Goal: Transaction & Acquisition: Purchase product/service

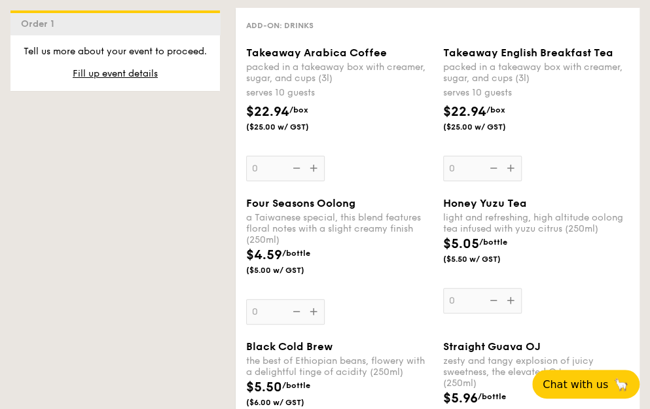
scroll to position [1965, 0]
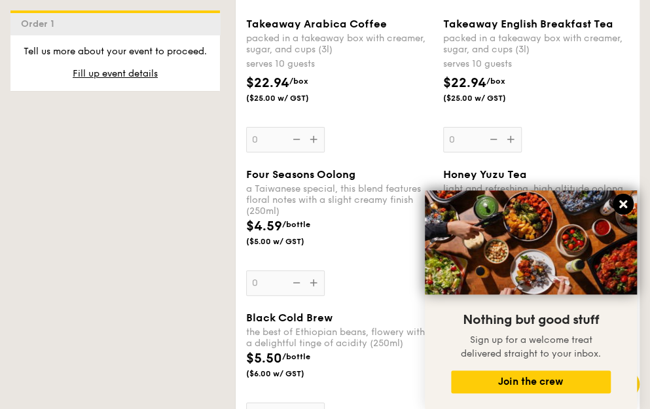
click at [628, 200] on icon at bounding box center [624, 204] width 12 height 12
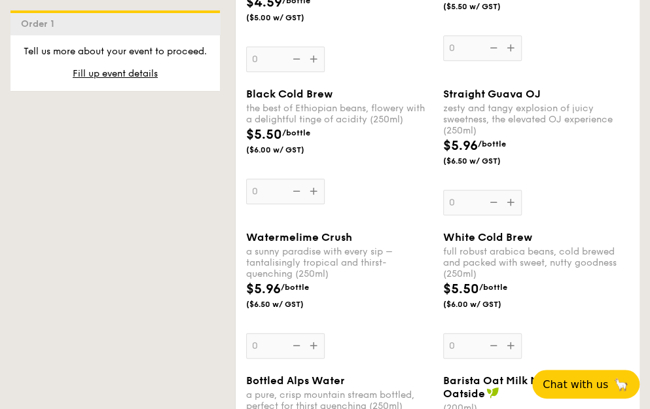
scroll to position [2162, 0]
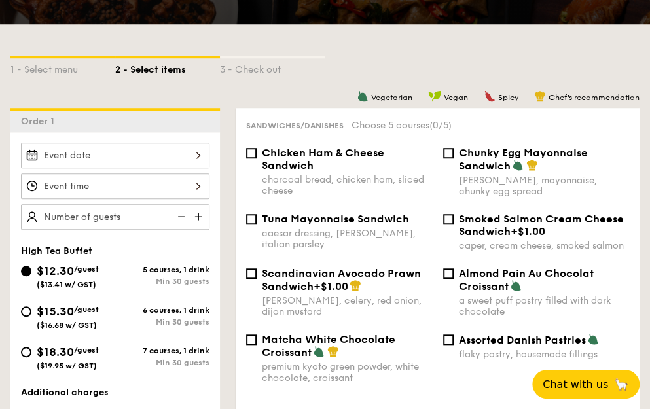
scroll to position [328, 0]
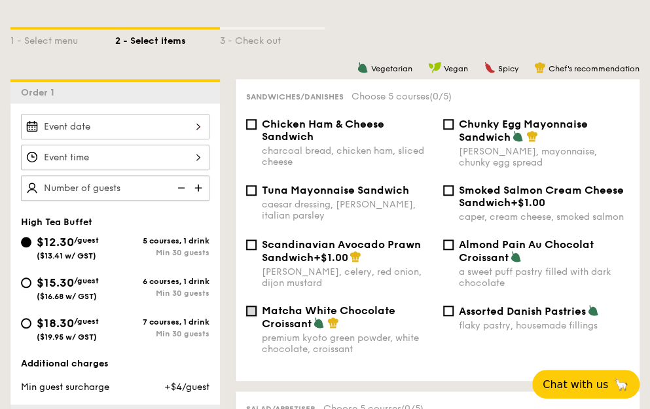
click at [253, 315] on input "Matcha White Chocolate Croissant premium kyoto green powder, white chocolate, c…" at bounding box center [251, 311] width 10 height 10
checkbox input "true"
click at [445, 246] on input "Almond Pain Au Chocolat Croissant a sweet puff pastry filled with dark chocolate" at bounding box center [448, 245] width 10 height 10
checkbox input "true"
click at [450, 320] on div "Assorted Danish Pastries flaky pastry, housemade fillings" at bounding box center [536, 318] width 197 height 27
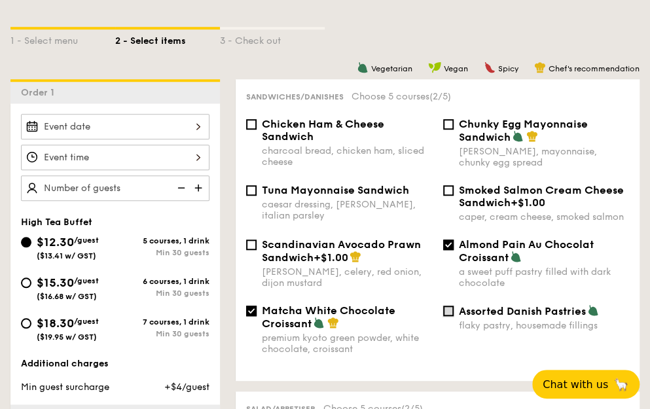
click at [450, 314] on input "Assorted Danish Pastries flaky pastry, housemade fillings" at bounding box center [448, 311] width 10 height 10
checkbox input "true"
click at [453, 198] on div "Smoked Salmon Cream Cheese Sandwich +$1.00 caper, cream cheese, smoked salmon" at bounding box center [536, 203] width 197 height 39
click at [451, 190] on input "Smoked Salmon Cream Cheese Sandwich +$1.00 caper, cream cheese, smoked salmon" at bounding box center [448, 190] width 10 height 10
checkbox input "true"
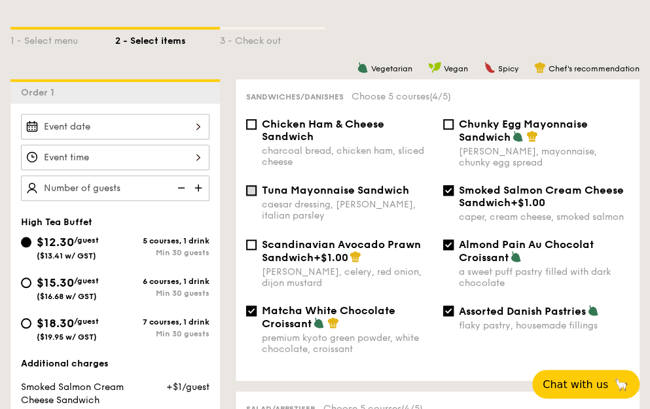
click at [254, 188] on input "Tuna Mayonnaise Sandwich caesar dressing, gherkin, italian parsley" at bounding box center [251, 190] width 10 height 10
click at [245, 193] on div "Tuna Mayonnaise Sandwich caesar dressing, gherkin, italian parsley" at bounding box center [339, 202] width 197 height 37
click at [252, 195] on input "Tuna Mayonnaise Sandwich caesar dressing, gherkin, italian parsley" at bounding box center [251, 190] width 10 height 10
checkbox input "false"
click at [458, 129] on div "Chunky Egg Mayonnaise Sandwich dijon mustard, mayonnaise, chunky egg spread" at bounding box center [536, 143] width 197 height 50
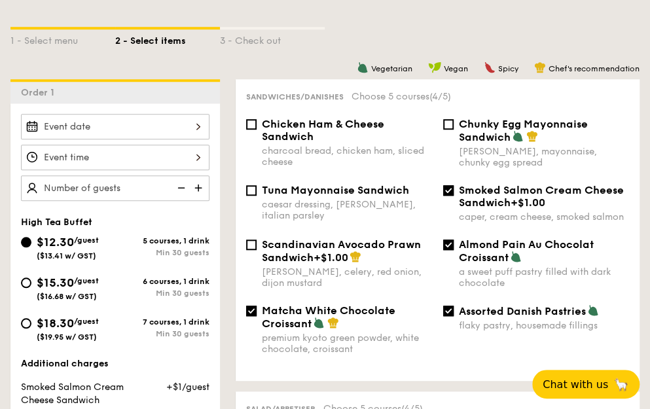
click at [453, 124] on div "Chunky Egg Mayonnaise Sandwich dijon mustard, mayonnaise, chunky egg spread" at bounding box center [536, 143] width 197 height 50
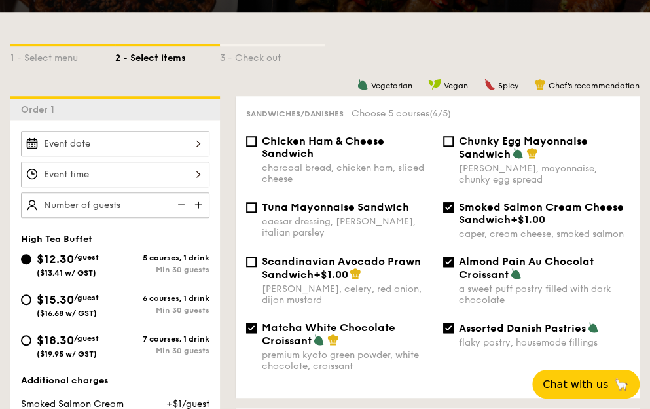
scroll to position [262, 0]
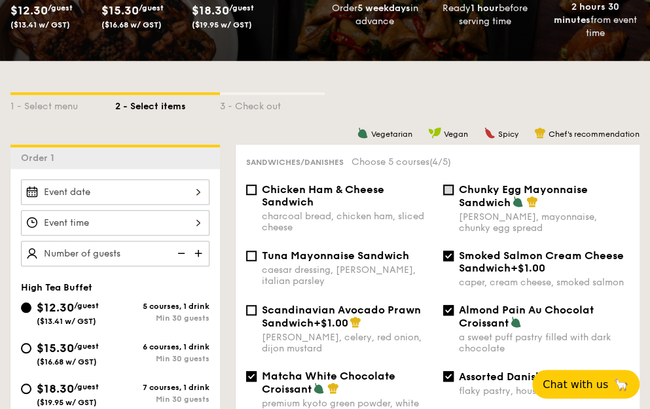
click at [448, 192] on input "Chunky Egg Mayonnaise Sandwich dijon mustard, mayonnaise, chunky egg spread" at bounding box center [448, 190] width 10 height 10
checkbox input "true"
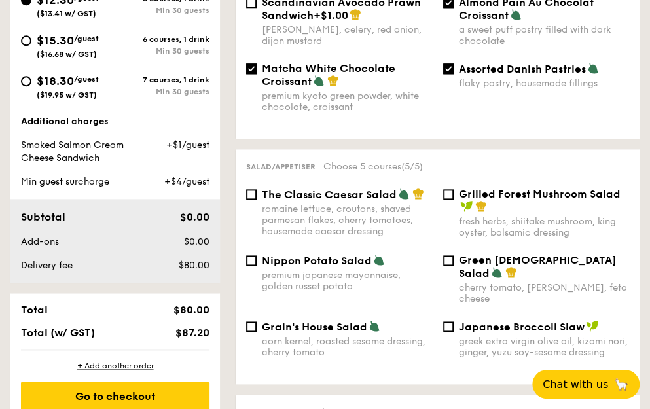
scroll to position [590, 0]
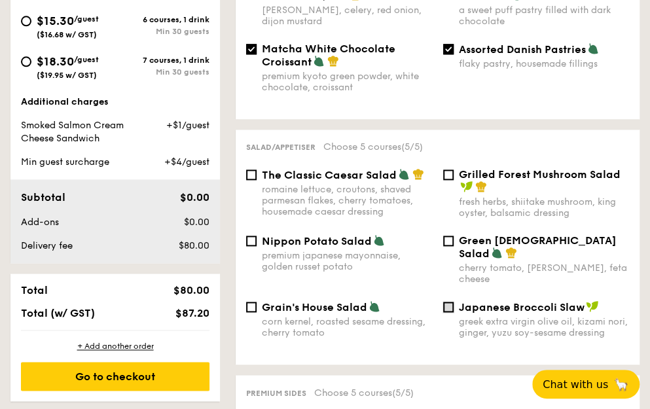
click at [446, 304] on input "Japanese Broccoli Slaw greek extra virgin olive oil, kizami nori, ginger, yuzu …" at bounding box center [448, 307] width 10 height 10
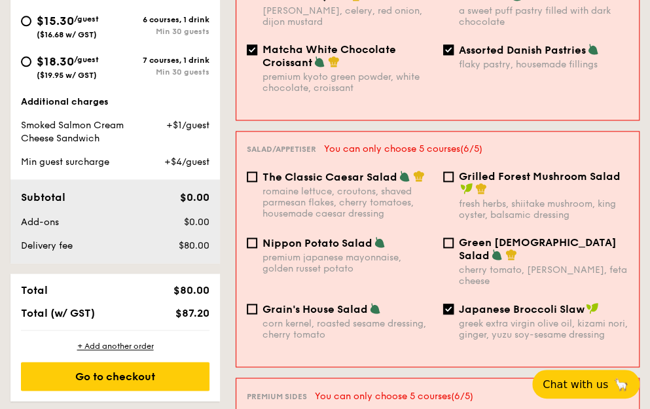
click at [447, 304] on input "Japanese Broccoli Slaw greek extra virgin olive oil, kizami nori, ginger, yuzu …" at bounding box center [448, 309] width 10 height 10
checkbox input "false"
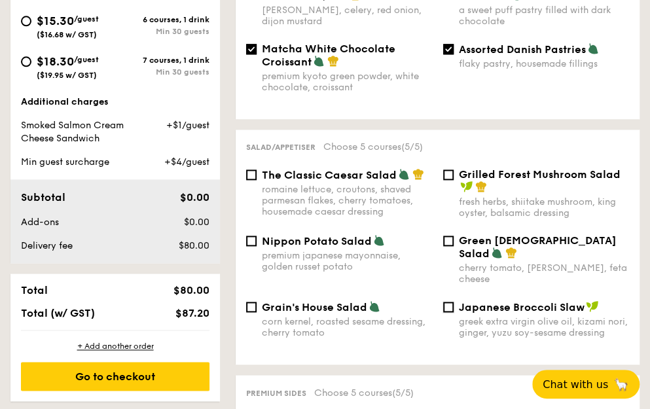
scroll to position [328, 0]
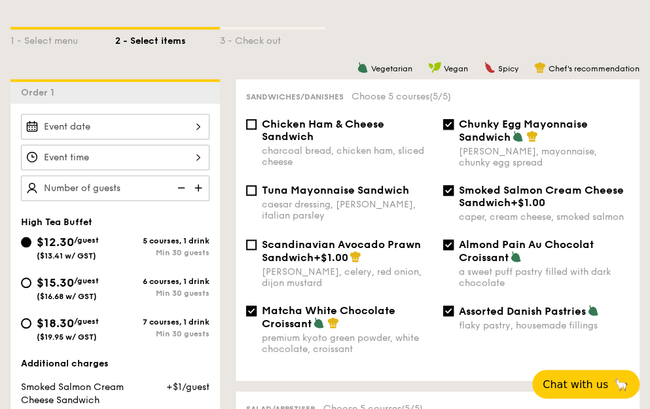
click at [447, 128] on input "Chunky Egg Mayonnaise Sandwich dijon mustard, mayonnaise, chunky egg spread" at bounding box center [448, 124] width 10 height 10
checkbox input "false"
click at [451, 194] on input "Smoked Salmon Cream Cheese Sandwich +$1.00 caper, cream cheese, smoked salmon" at bounding box center [448, 190] width 10 height 10
checkbox input "false"
click at [447, 243] on input "Almond Pain Au Chocolat Croissant a sweet puff pastry filled with dark chocolate" at bounding box center [448, 245] width 10 height 10
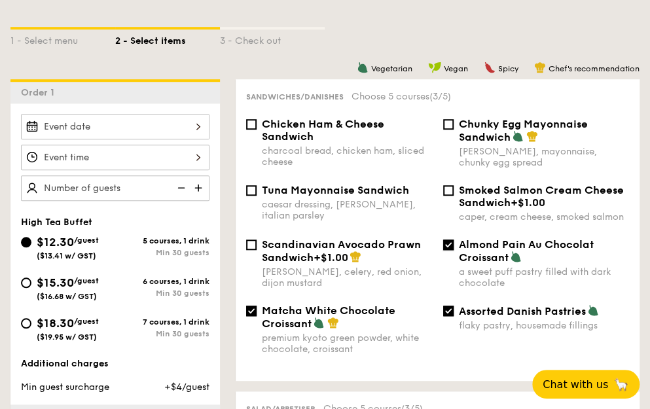
checkbox input "false"
click at [449, 302] on div "Scandinavian Avocado Prawn Sandwich +$1.00 dill, celery, red onion, dijon musta…" at bounding box center [438, 271] width 394 height 66
click at [449, 305] on div "Scandinavian Avocado Prawn Sandwich +$1.00 dill, celery, red onion, dijon musta…" at bounding box center [438, 271] width 394 height 66
click at [445, 313] on input "Assorted Danish Pastries flaky pastry, housemade fillings" at bounding box center [448, 311] width 10 height 10
checkbox input "false"
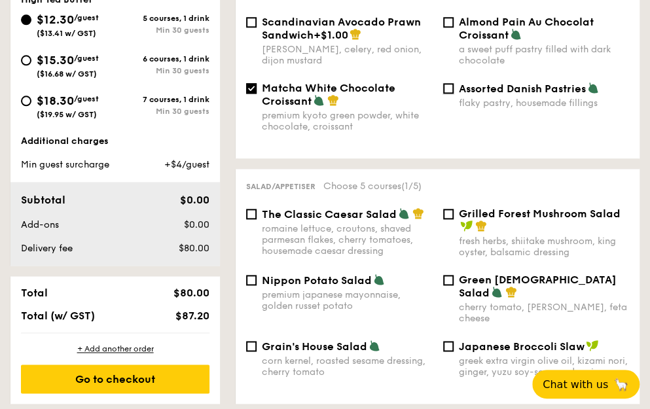
scroll to position [590, 0]
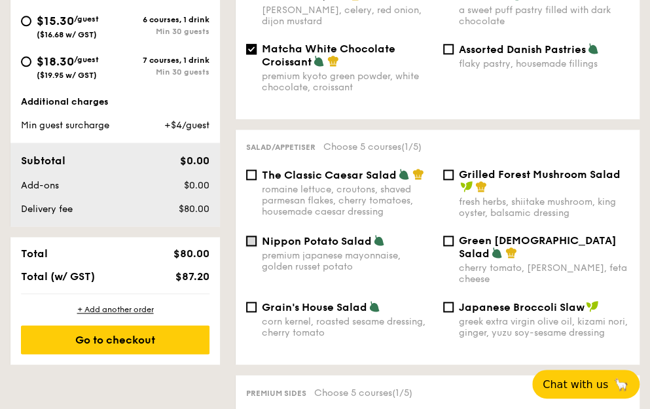
click at [254, 244] on input "Nippon Potato Salad premium japanese mayonnaise, golden russet potato" at bounding box center [251, 241] width 10 height 10
checkbox input "true"
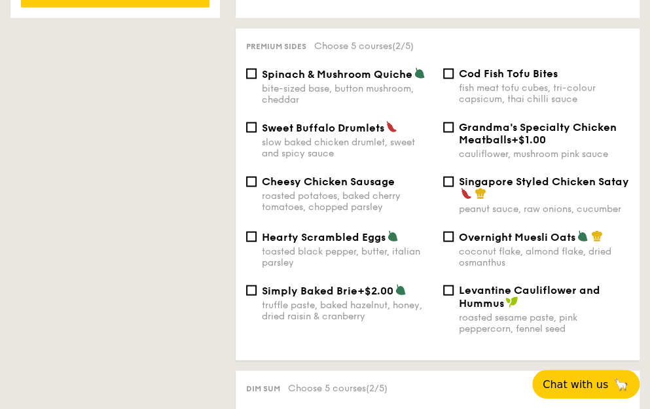
scroll to position [917, 0]
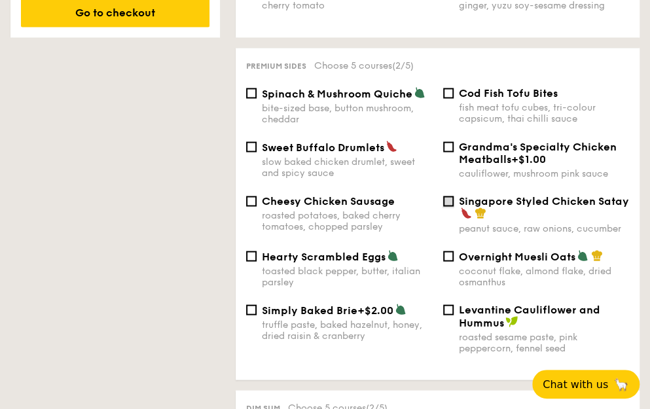
click at [452, 196] on input "Singapore Styled Chicken Satay peanut sauce, raw onions, cucumber" at bounding box center [448, 201] width 10 height 10
checkbox input "true"
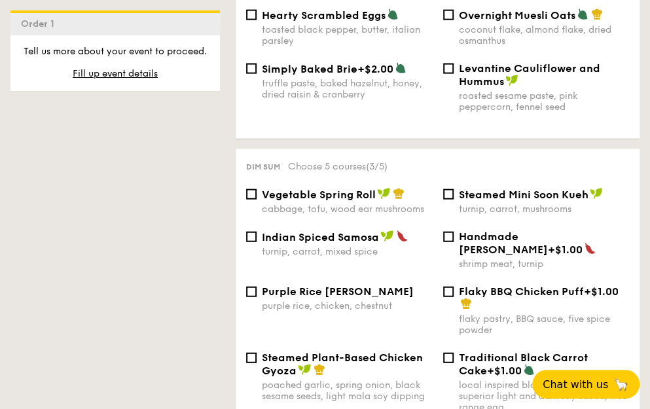
scroll to position [1179, 0]
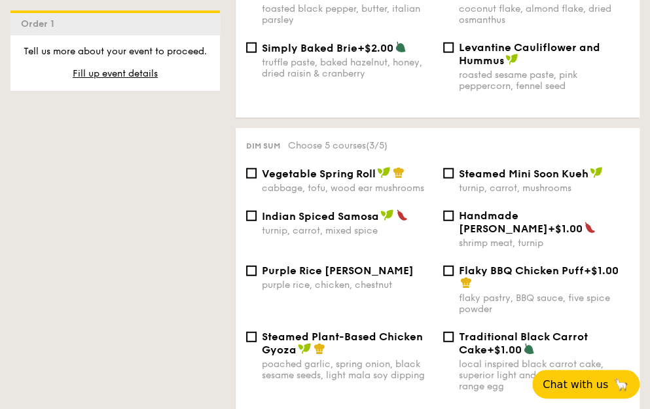
click at [259, 332] on div "Steamed Plant-Based Chicken Gyoza poached garlic, spring onion, black sesame se…" at bounding box center [339, 356] width 197 height 50
click at [248, 266] on input "Purple Rice Loh Mai Kai purple rice, chicken, chestnut" at bounding box center [251, 271] width 10 height 10
checkbox input "false"
click at [258, 176] on div "Vegetable Spring Roll cabbage, tofu, wood ear mushrooms" at bounding box center [339, 180] width 197 height 27
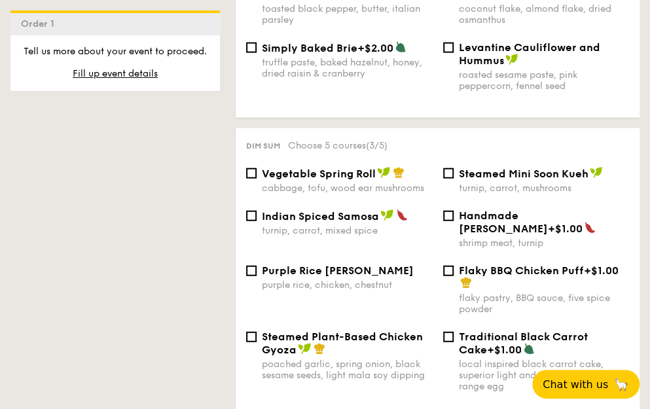
click at [258, 176] on div "Vegetable Spring Roll cabbage, tofu, wood ear mushrooms" at bounding box center [339, 180] width 197 height 27
click at [258, 172] on div "Vegetable Spring Roll cabbage, tofu, wood ear mushrooms" at bounding box center [339, 180] width 197 height 27
click at [255, 168] on input "Vegetable Spring Roll cabbage, tofu, wood ear mushrooms" at bounding box center [251, 173] width 10 height 10
checkbox input "true"
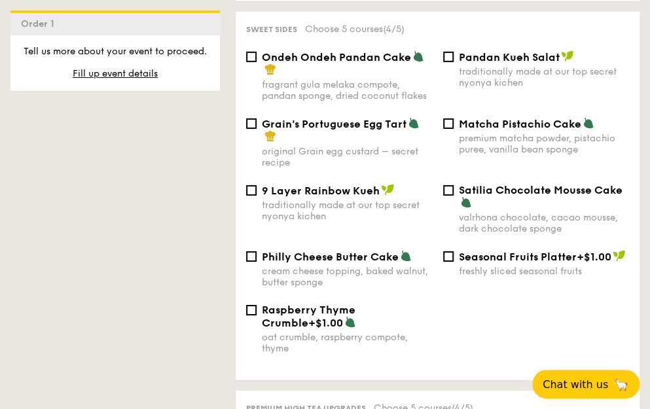
scroll to position [1572, 0]
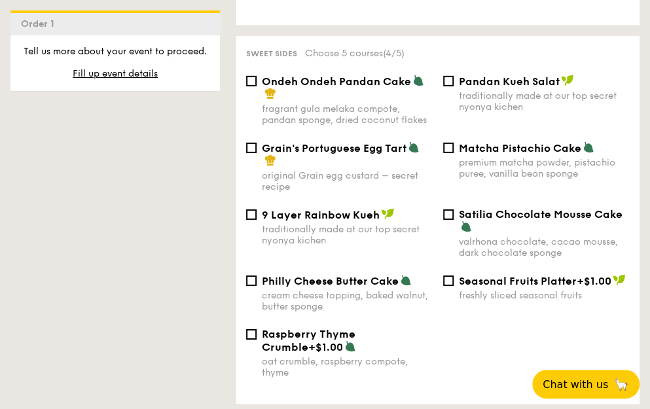
click at [464, 142] on span "Matcha Pistachio Cake" at bounding box center [520, 148] width 122 height 12
click at [454, 143] on input "Matcha Pistachio Cake premium matcha powder, pistachio puree, vanilla bean spon…" at bounding box center [448, 148] width 10 height 10
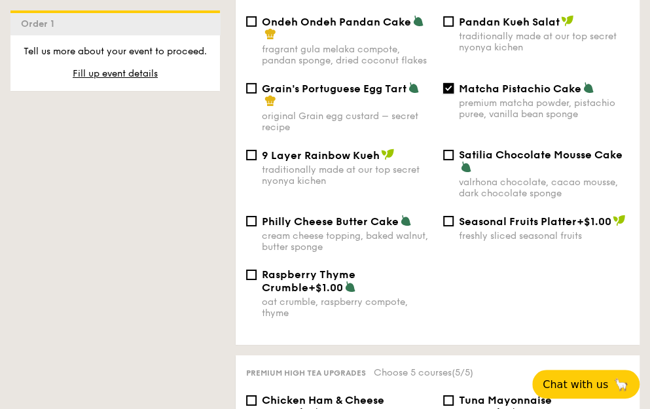
scroll to position [1548, 0]
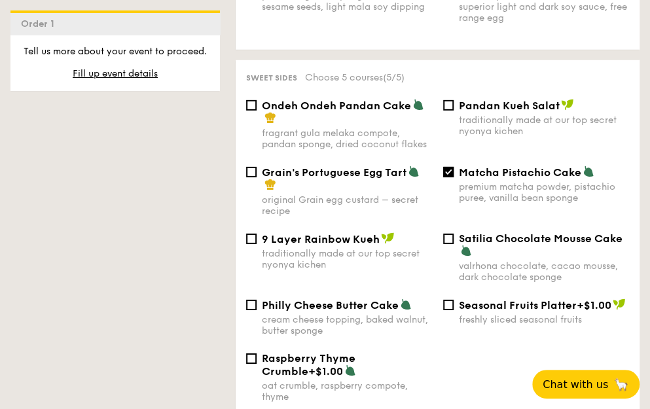
click at [453, 166] on div "Matcha Pistachio Cake premium matcha powder, pistachio puree, vanilla bean spon…" at bounding box center [536, 185] width 197 height 38
click at [450, 167] on input "Matcha Pistachio Cake premium matcha powder, pistachio puree, vanilla bean spon…" at bounding box center [448, 172] width 10 height 10
checkbox input "false"
click at [250, 167] on input "Grain's Portuguese Egg Tart original Grain egg custard – secret recipe" at bounding box center [251, 172] width 10 height 10
checkbox input "true"
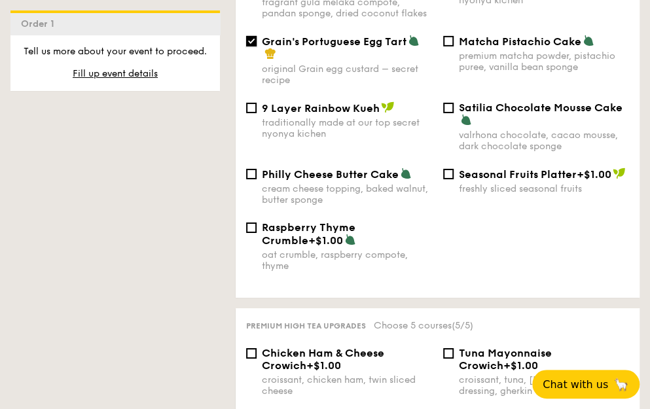
scroll to position [1810, 0]
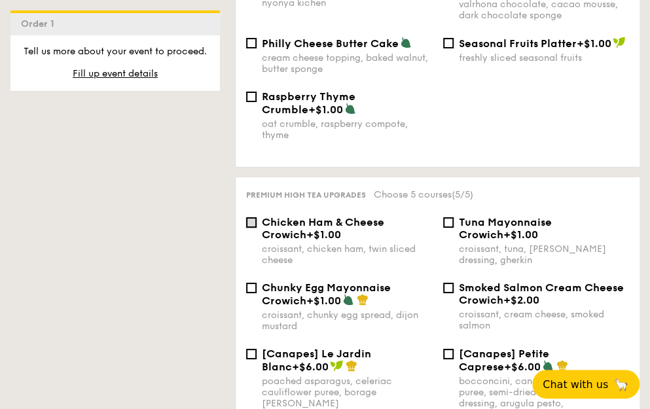
click at [252, 217] on input "Chicken Ham & Cheese Crowich +$1.00 croissant, chicken ham, twin sliced cheese" at bounding box center [251, 222] width 10 height 10
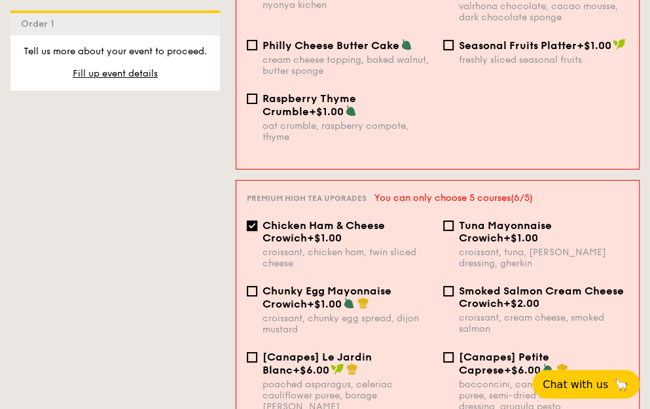
click at [252, 221] on input "Chicken Ham & Cheese Crowich +$1.00 croissant, chicken ham, twin sliced cheese" at bounding box center [252, 226] width 10 height 10
checkbox input "false"
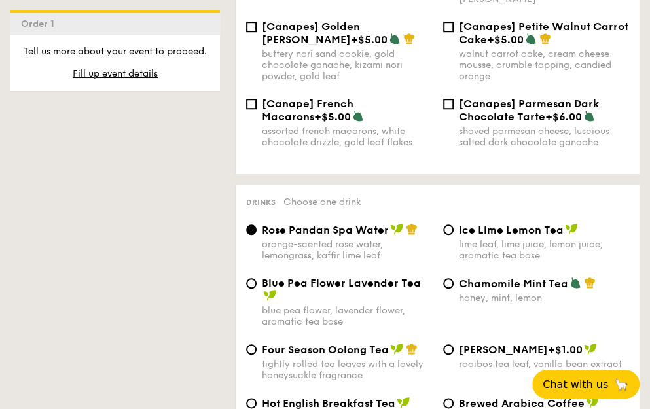
scroll to position [2334, 0]
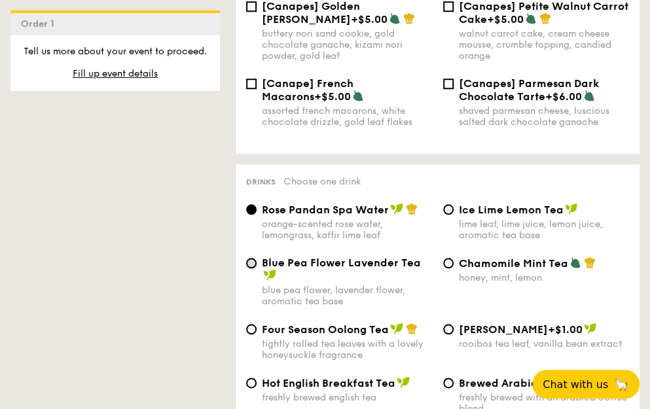
click at [254, 258] on input "Blue Pea Flower Lavender Tea blue pea flower, lavender flower, aromatic tea base" at bounding box center [251, 263] width 10 height 10
radio input "true"
click at [256, 323] on div "Four Season Oolong Tea tightly rolled tea leaves with a lovely honeysuckle frag…" at bounding box center [339, 342] width 197 height 38
click at [252, 324] on input "Four Season Oolong Tea tightly rolled tea leaves with a lovely honeysuckle frag…" at bounding box center [251, 329] width 10 height 10
radio input "true"
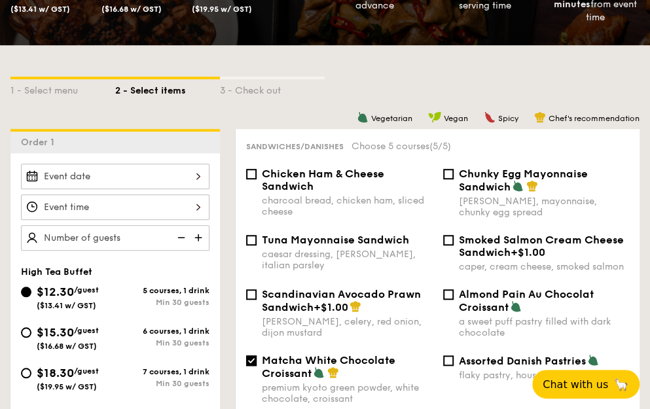
scroll to position [238, 0]
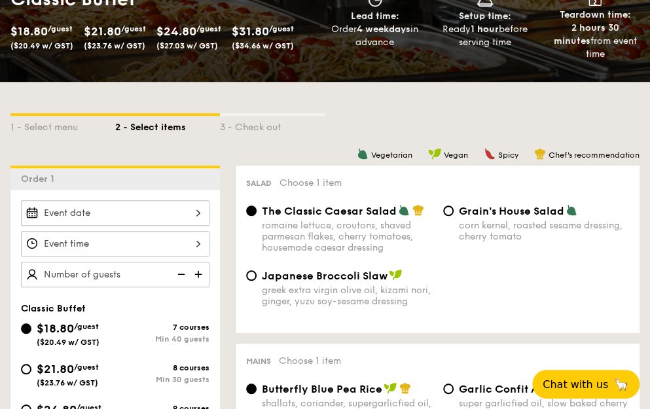
scroll to position [262, 0]
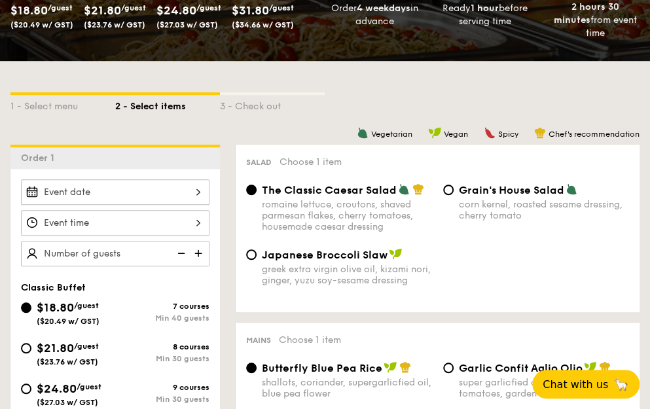
click at [372, 255] on span "Japanese Broccoli Slaw" at bounding box center [325, 255] width 126 height 12
click at [257, 255] on input "Japanese Broccoli Slaw greek extra virgin olive oil, kizami nori, ginger, yuzu …" at bounding box center [251, 255] width 10 height 10
radio input "true"
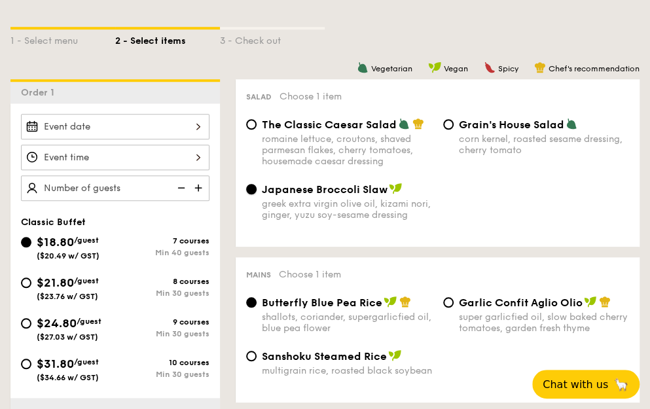
scroll to position [393, 0]
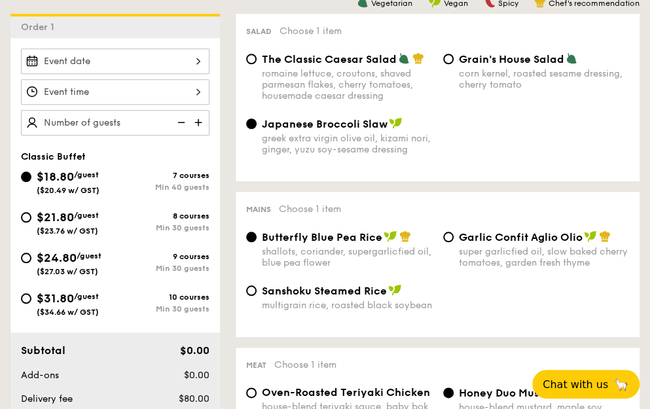
click at [480, 236] on span "Garlic Confit Aglio Olio" at bounding box center [521, 237] width 124 height 12
click at [454, 236] on input "Garlic Confit Aglio Olio super garlicfied oil, slow baked cherry tomatoes, gard…" at bounding box center [448, 237] width 10 height 10
radio input "true"
click at [364, 242] on span "Butterfly Blue Pea Rice" at bounding box center [322, 237] width 121 height 12
click at [257, 242] on input "Butterfly Blue Pea Rice shallots, coriander, supergarlicfied oil, blue pea flow…" at bounding box center [251, 237] width 10 height 10
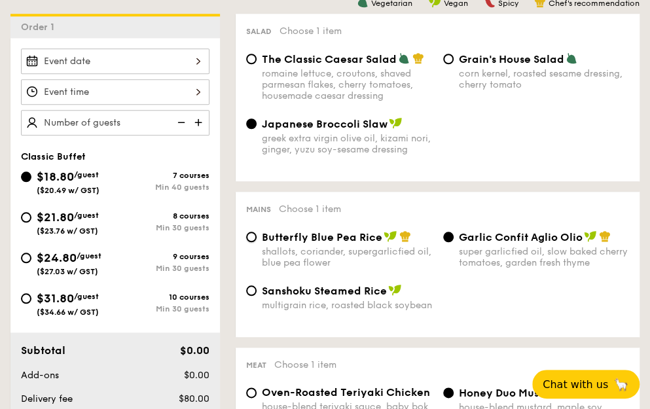
radio input "true"
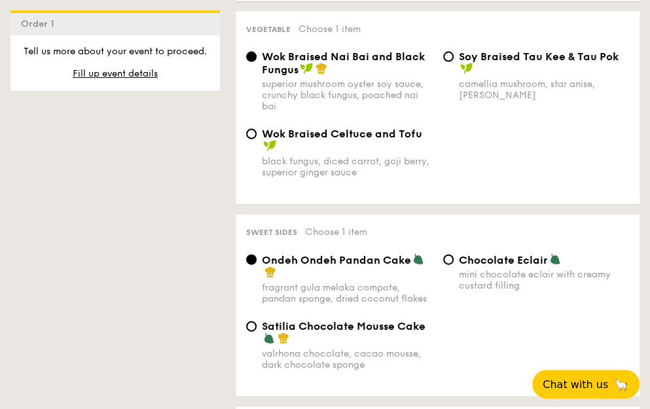
scroll to position [1114, 0]
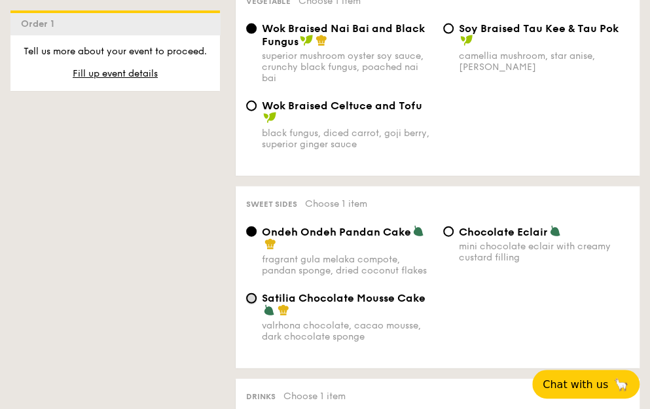
click at [255, 304] on input "Satilia Chocolate Mousse Cake valrhona chocolate, cacao mousse, dark chocolate …" at bounding box center [251, 298] width 10 height 10
radio input "true"
click at [269, 238] on span "Ondeh Ondeh Pandan Cake" at bounding box center [336, 232] width 149 height 12
click at [257, 237] on input "Ondeh Ondeh Pandan Cake fragrant gula melaka compote, pandan sponge, dried coco…" at bounding box center [251, 232] width 10 height 10
radio input "true"
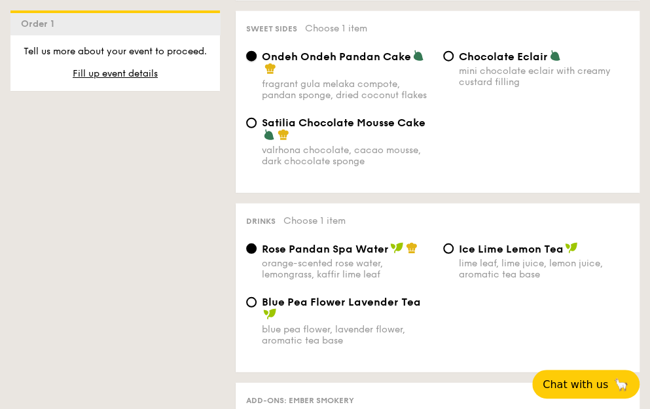
scroll to position [1310, 0]
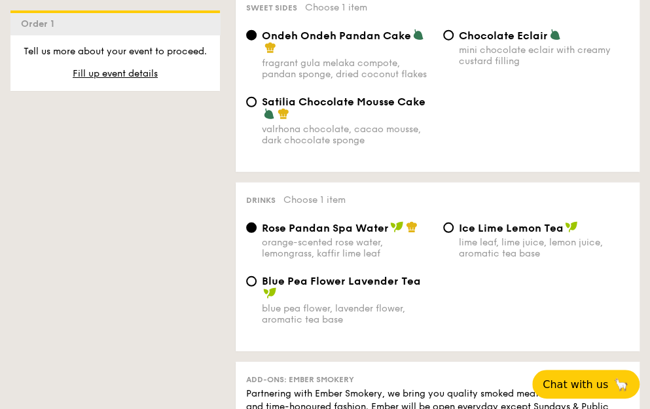
click at [356, 288] on span "Blue Pea Flower Lavender Tea" at bounding box center [341, 281] width 159 height 12
click at [257, 287] on input "Blue Pea Flower Lavender Tea blue pea flower, lavender flower, aromatic tea base" at bounding box center [251, 281] width 10 height 10
radio input "true"
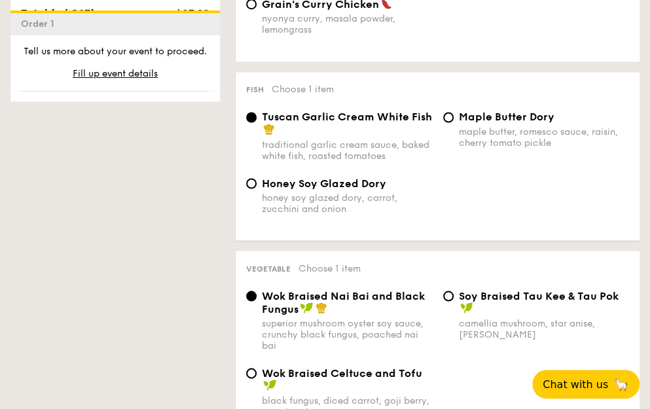
scroll to position [786, 0]
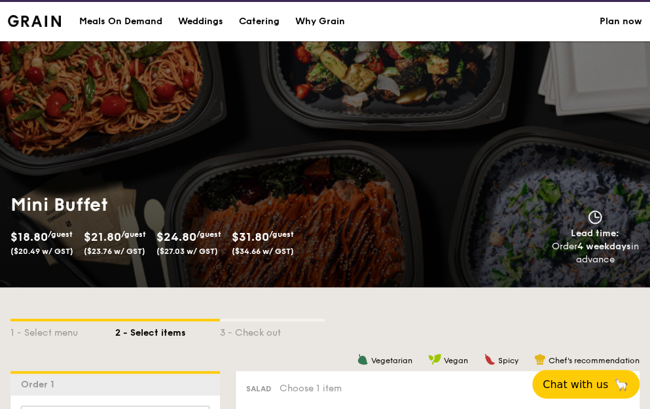
scroll to position [131, 0]
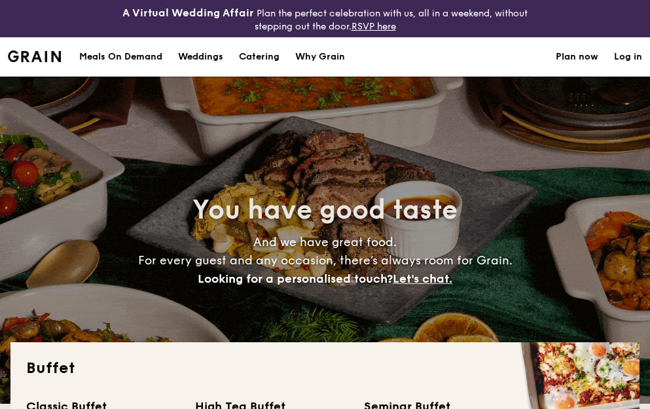
select select
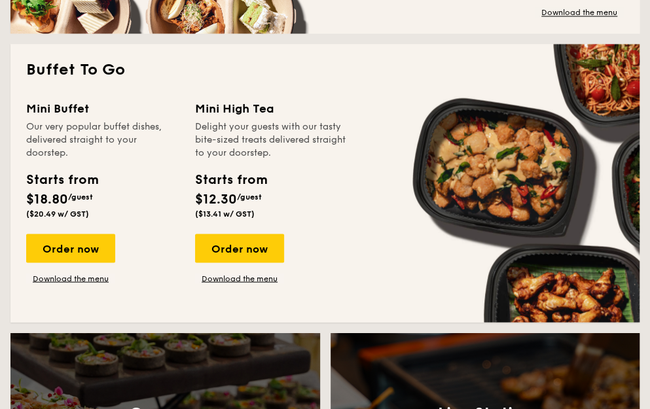
scroll to position [811, 0]
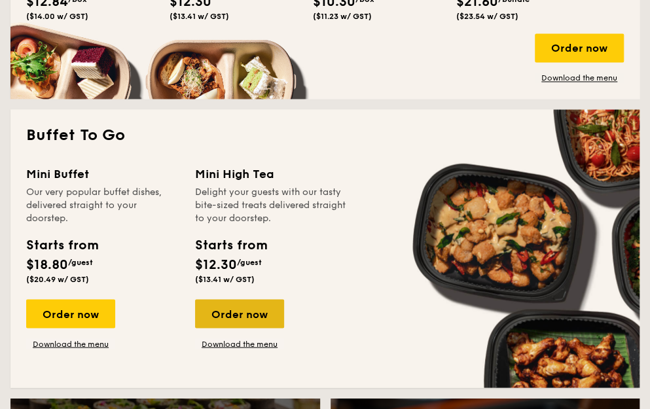
click at [231, 307] on div "Order now" at bounding box center [239, 313] width 89 height 29
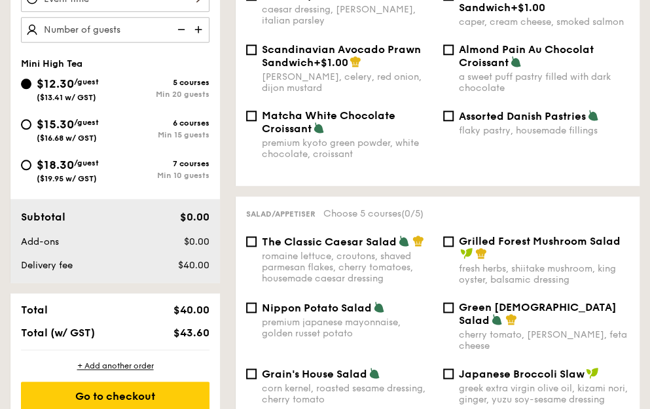
scroll to position [393, 0]
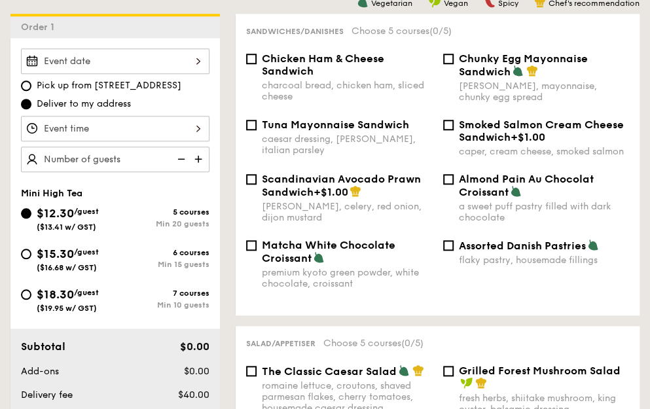
select select
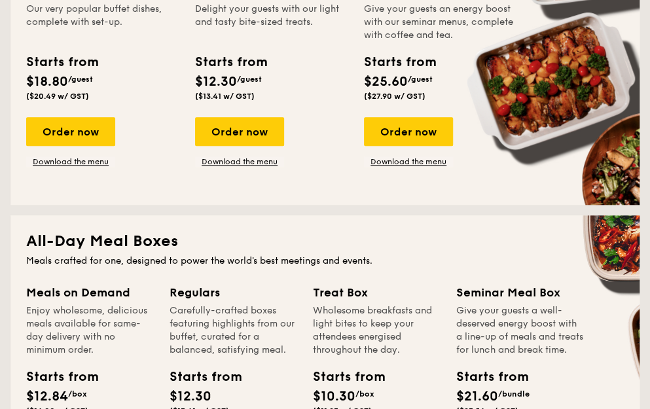
scroll to position [353, 0]
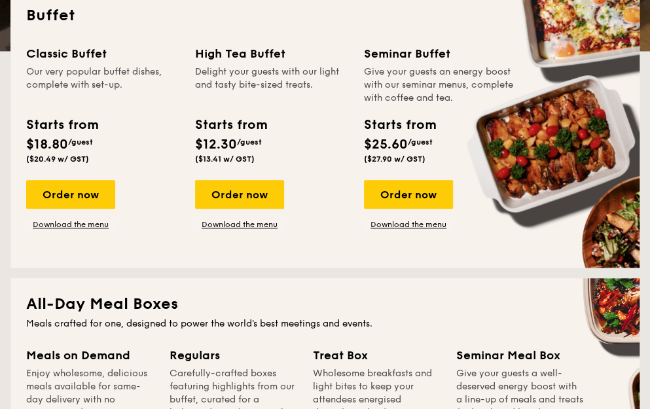
drag, startPoint x: 384, startPoint y: 197, endPoint x: 351, endPoint y: 160, distance: 49.2
click at [351, 160] on div "Starts from $12.30 /guest ($13.41 w/ GST)" at bounding box center [272, 142] width 164 height 54
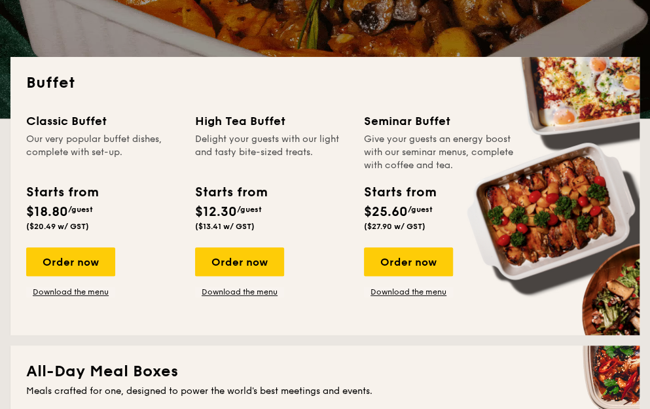
scroll to position [288, 0]
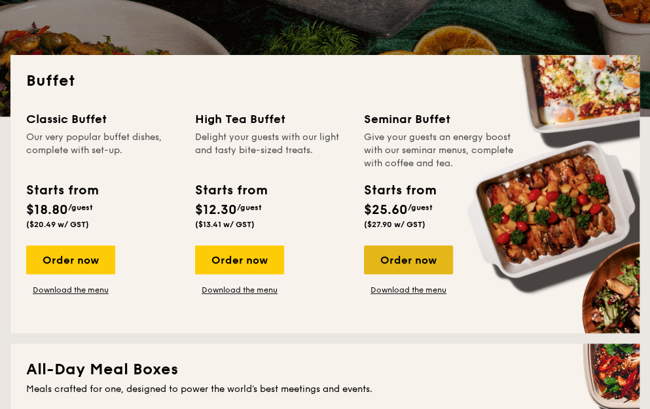
click at [400, 254] on div "Order now" at bounding box center [408, 260] width 89 height 29
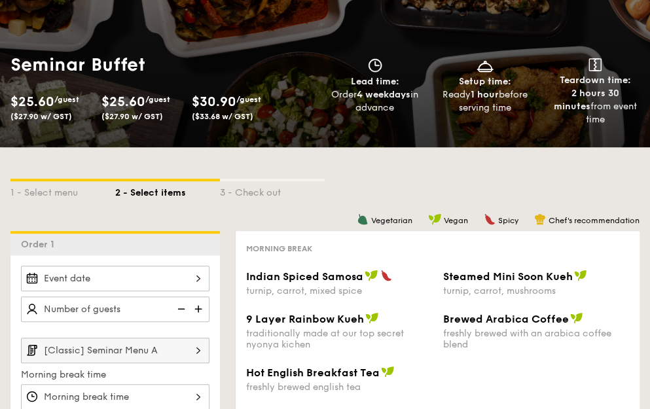
scroll to position [131, 0]
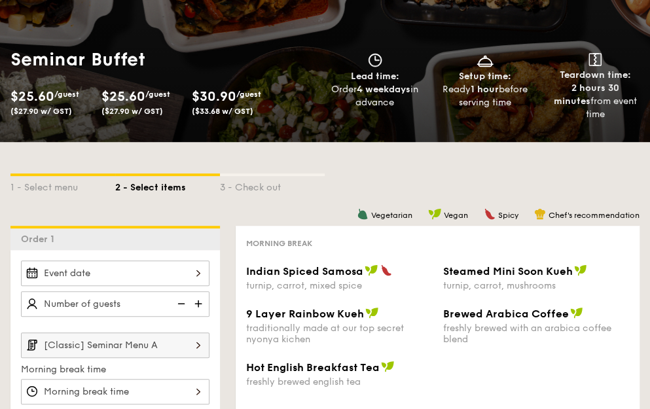
click at [165, 337] on input "[Classic] Seminar Menu A" at bounding box center [115, 346] width 189 height 26
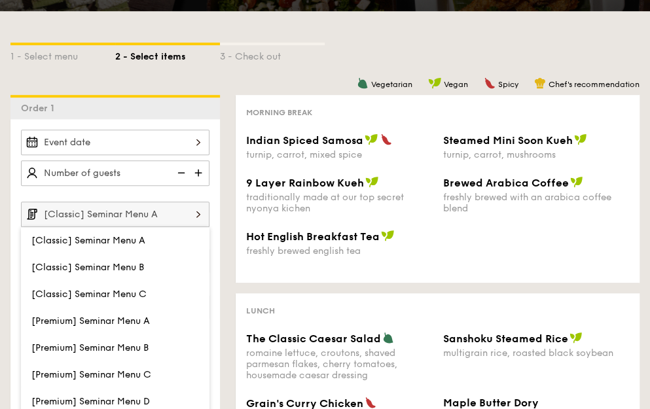
scroll to position [393, 0]
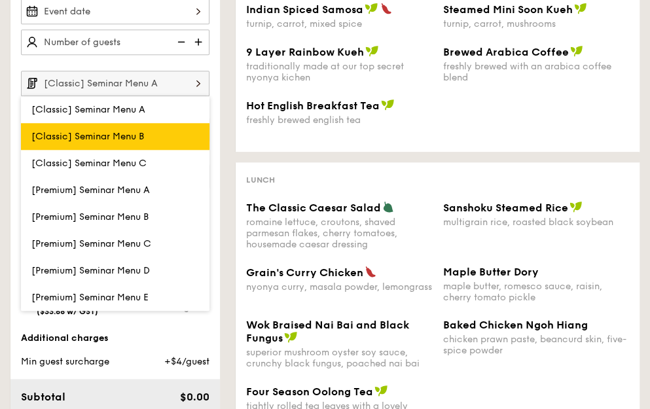
click at [136, 134] on span "[Classic] Seminar Menu B" at bounding box center [87, 136] width 113 height 11
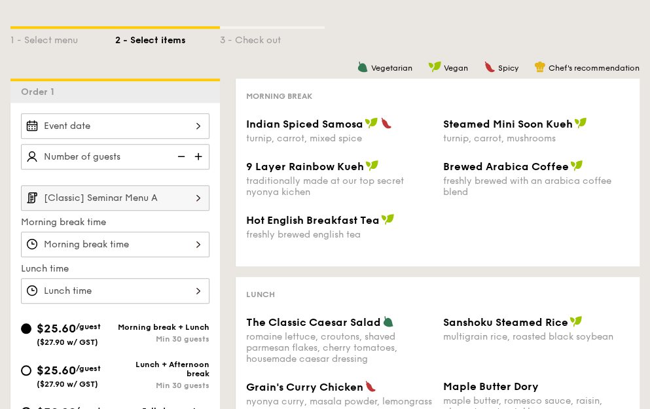
scroll to position [262, 0]
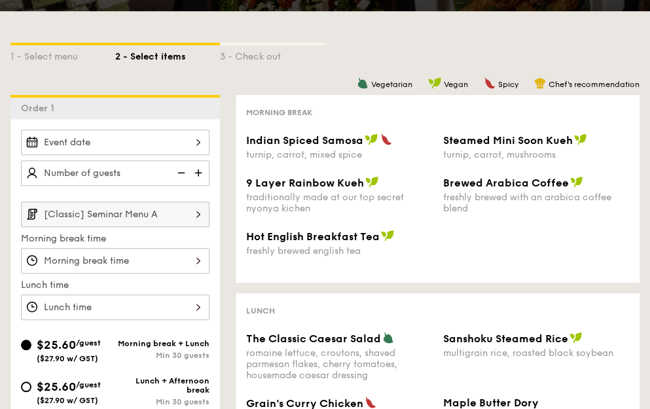
click at [157, 204] on input "[Classic] Seminar Menu A" at bounding box center [115, 215] width 189 height 26
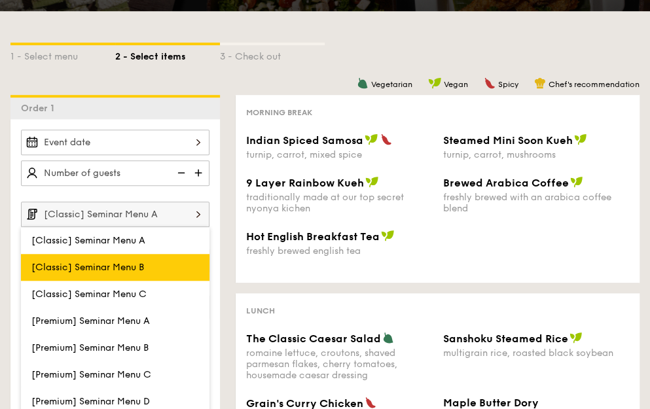
click at [124, 264] on span "[Classic] Seminar Menu B" at bounding box center [87, 267] width 113 height 11
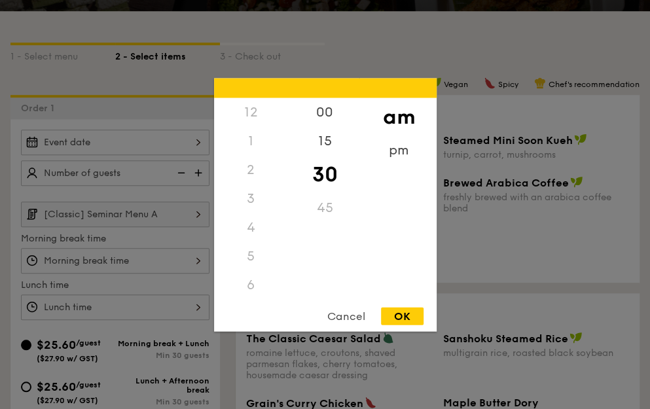
click at [126, 263] on div "12 1 2 3 4 5 6 7 8 9 10 11 00 15 30 45 am pm Cancel OK" at bounding box center [115, 261] width 189 height 26
click at [329, 114] on div "00" at bounding box center [325, 117] width 74 height 38
click at [253, 227] on div "9" at bounding box center [251, 232] width 74 height 38
click at [330, 176] on div "30" at bounding box center [325, 183] width 74 height 38
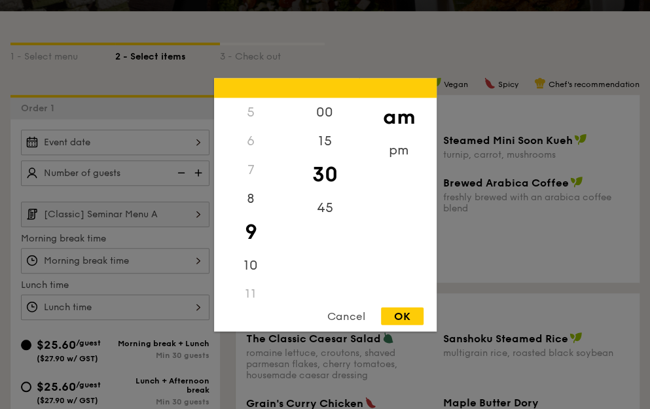
click at [411, 309] on div "OK" at bounding box center [402, 316] width 43 height 18
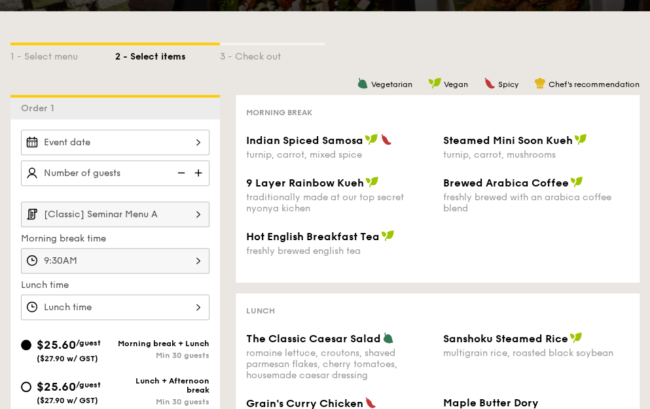
click at [136, 264] on div "9:30AM" at bounding box center [115, 261] width 189 height 26
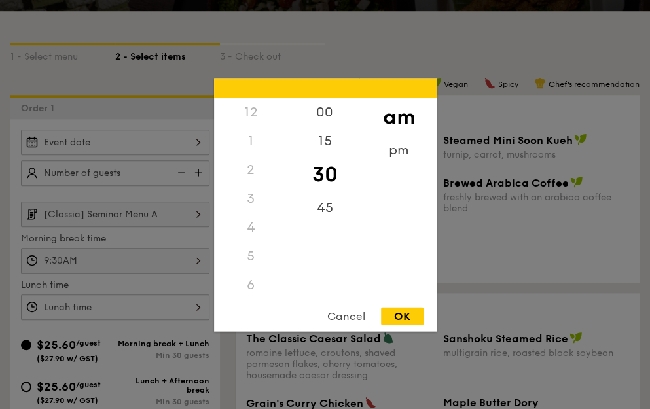
scroll to position [115, 0]
click at [258, 283] on div "10" at bounding box center [251, 299] width 74 height 38
click at [326, 122] on div "00" at bounding box center [325, 117] width 74 height 38
click at [400, 323] on div "OK" at bounding box center [402, 316] width 43 height 18
type input "10:00AM"
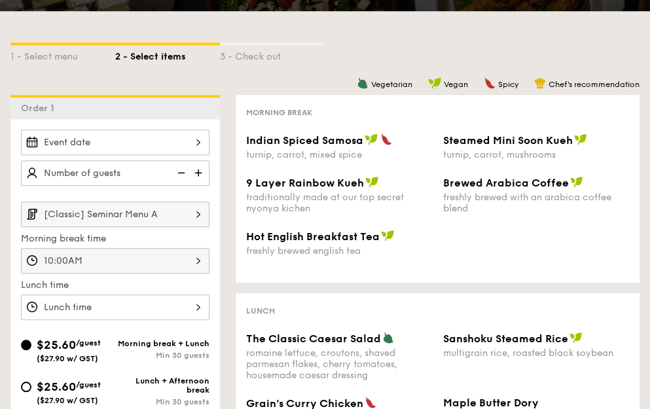
click at [82, 306] on div at bounding box center [115, 308] width 189 height 26
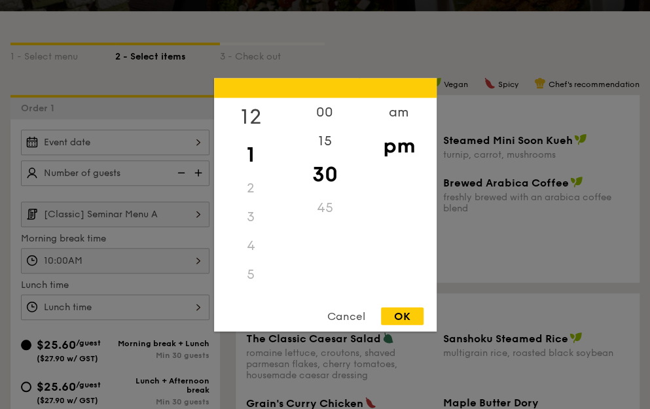
click at [248, 124] on div "12" at bounding box center [251, 117] width 74 height 38
click at [324, 113] on div "00" at bounding box center [325, 117] width 74 height 38
click at [386, 324] on div "OK" at bounding box center [402, 316] width 43 height 18
type input "12:00PM"
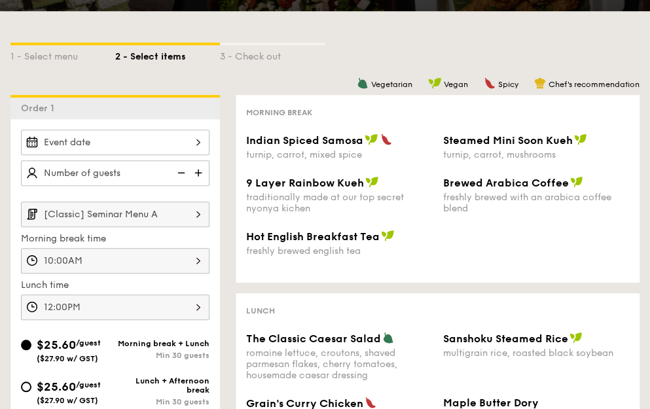
click at [79, 301] on div "12:00PM" at bounding box center [115, 308] width 189 height 26
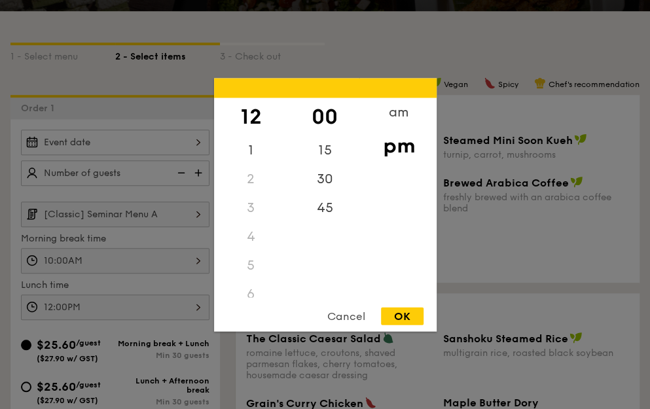
click at [118, 265] on div at bounding box center [325, 204] width 650 height 409
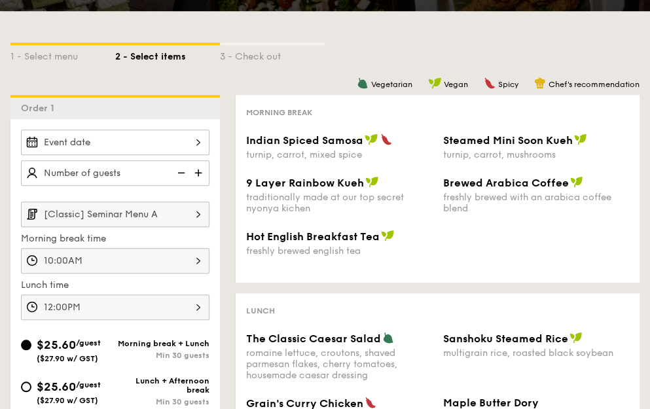
click at [136, 252] on div "10:00AM" at bounding box center [115, 261] width 189 height 26
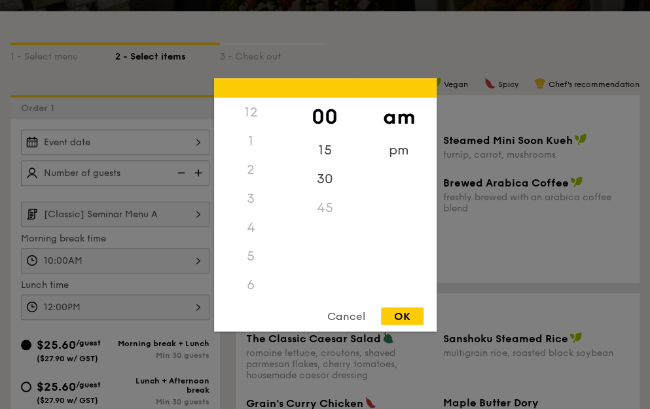
scroll to position [144, 0]
click at [244, 231] on div "9" at bounding box center [251, 232] width 74 height 38
click at [314, 208] on div "45" at bounding box center [325, 212] width 74 height 38
click at [390, 311] on div "OK" at bounding box center [402, 316] width 43 height 18
type input "9:45AM"
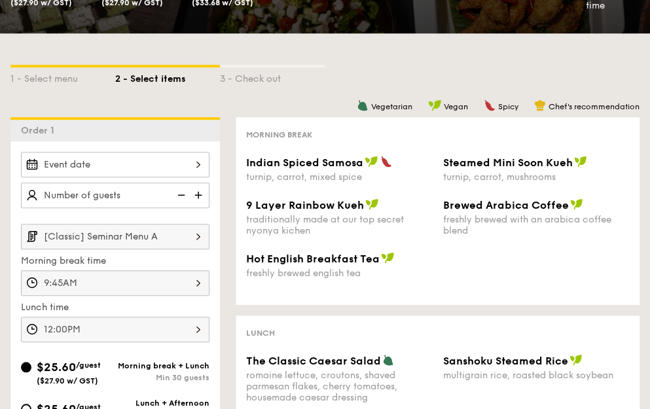
scroll to position [328, 0]
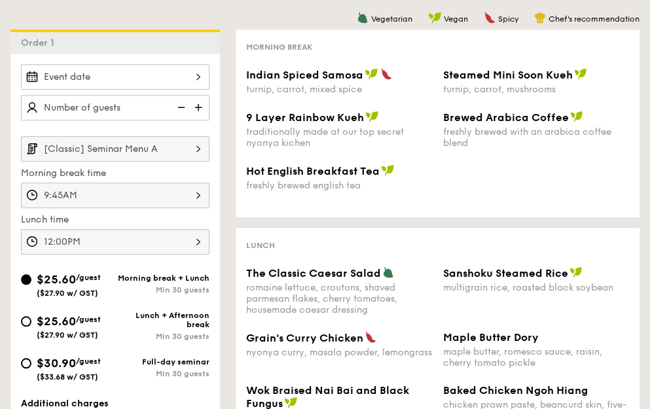
click at [175, 149] on input "[Classic] Seminar Menu A" at bounding box center [115, 149] width 189 height 26
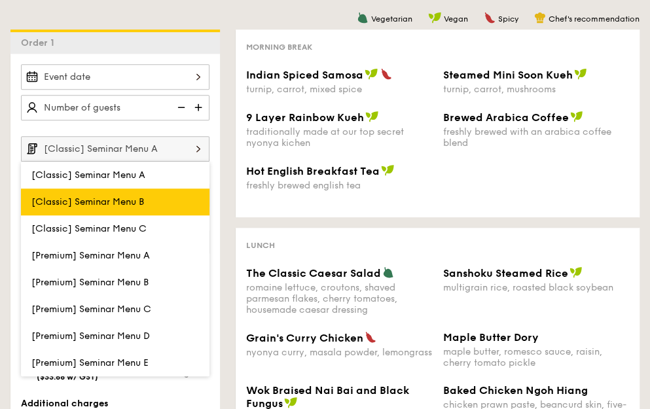
click at [160, 203] on label "[Classic] Seminar Menu B" at bounding box center [115, 202] width 189 height 27
click at [0, 0] on input "[Classic] Seminar Menu B" at bounding box center [0, 0] width 0 height 0
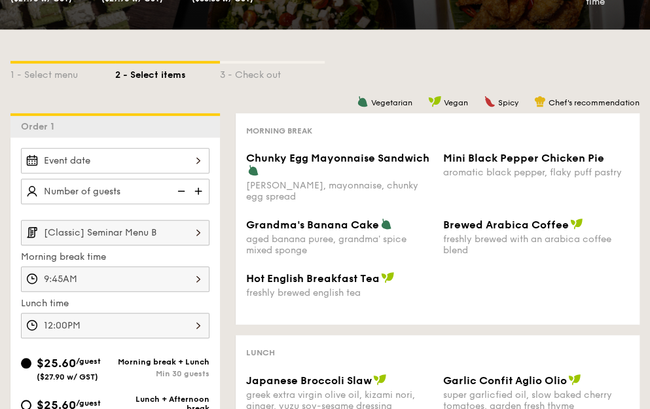
scroll to position [197, 0]
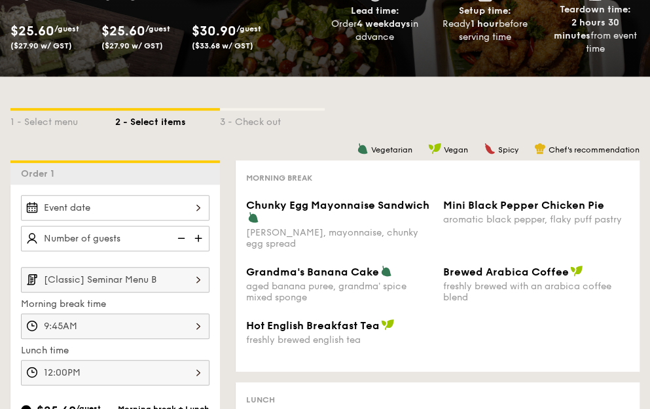
click at [115, 284] on input "[Classic] Seminar Menu B" at bounding box center [115, 280] width 189 height 26
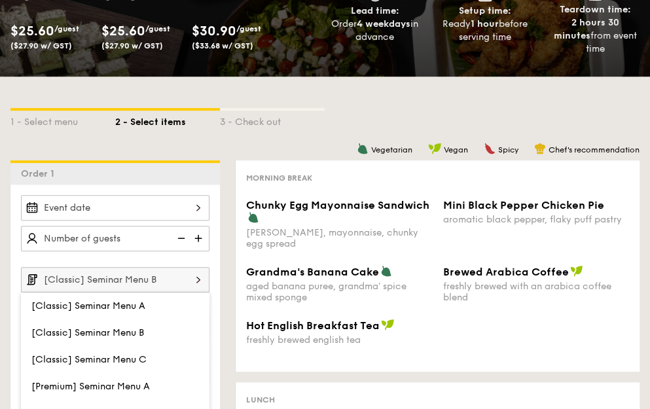
click at [115, 276] on input "[Classic] Seminar Menu B" at bounding box center [115, 280] width 189 height 26
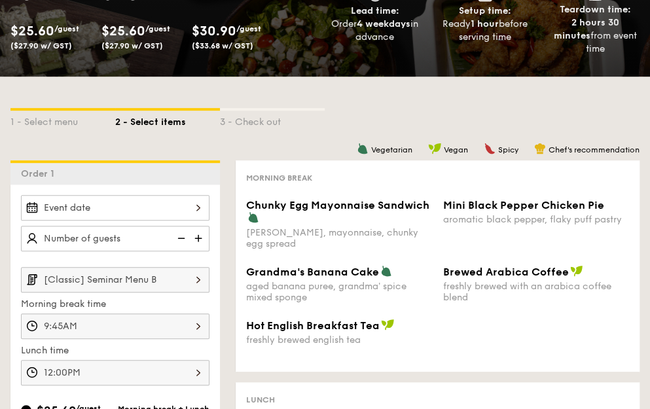
click at [115, 286] on input "[Classic] Seminar Menu B" at bounding box center [115, 280] width 189 height 26
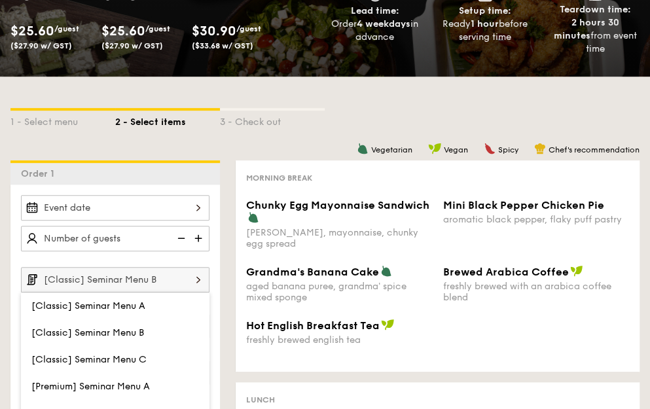
click at [115, 309] on span "[Classic] Seminar Menu A" at bounding box center [88, 306] width 114 height 11
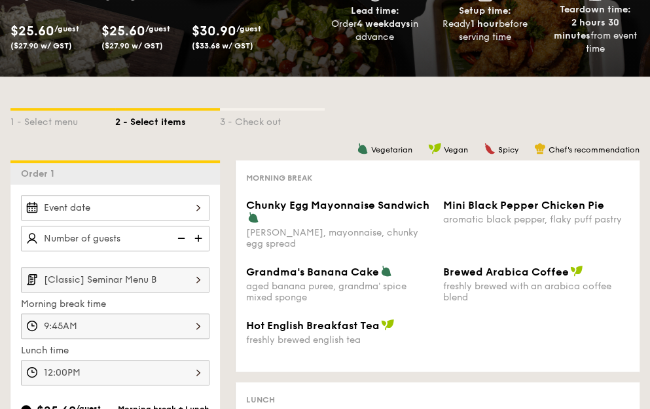
click at [115, 276] on input "[Classic] Seminar Menu B" at bounding box center [115, 280] width 189 height 26
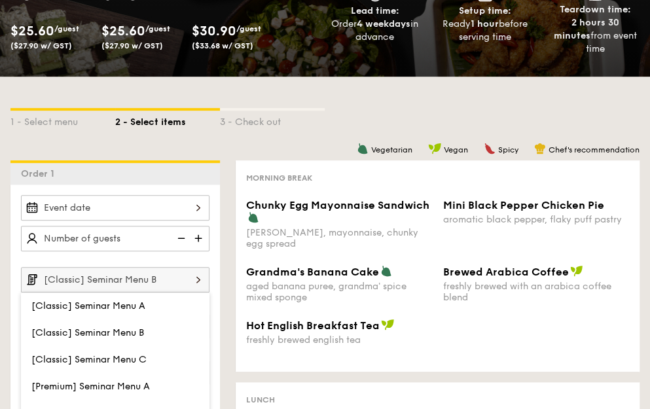
click at [119, 354] on span "[Classic] Seminar Menu C" at bounding box center [88, 359] width 115 height 11
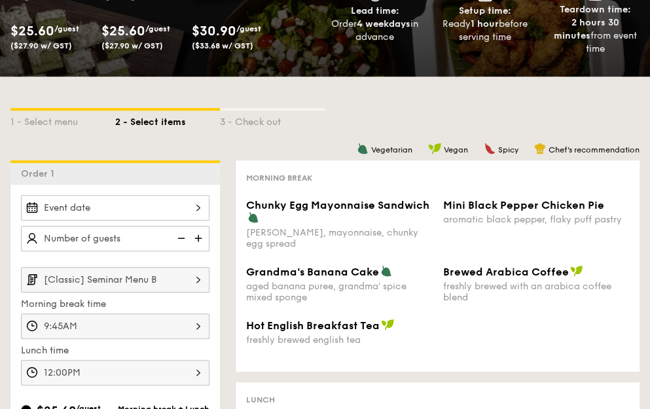
click at [168, 274] on input "[Classic] Seminar Menu B" at bounding box center [115, 280] width 189 height 26
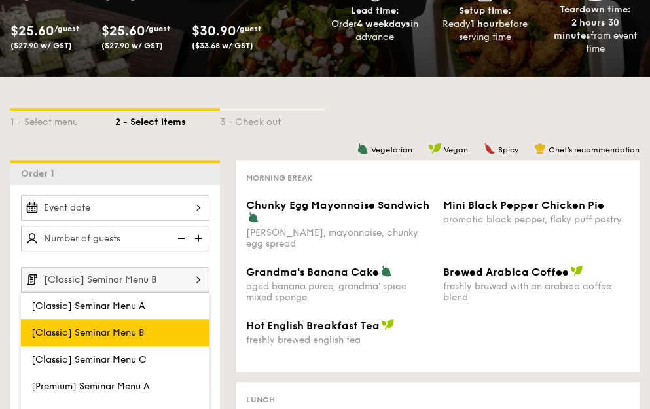
click at [159, 328] on label "[Classic] Seminar Menu B" at bounding box center [115, 333] width 189 height 27
click at [0, 0] on input "[Classic] Seminar Menu B" at bounding box center [0, 0] width 0 height 0
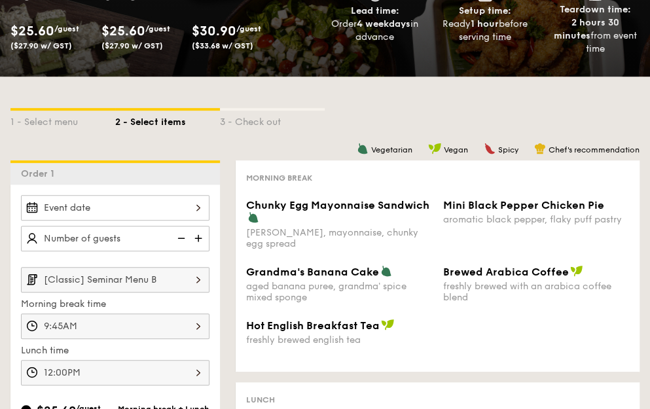
click at [156, 289] on input "[Classic] Seminar Menu B" at bounding box center [115, 280] width 189 height 26
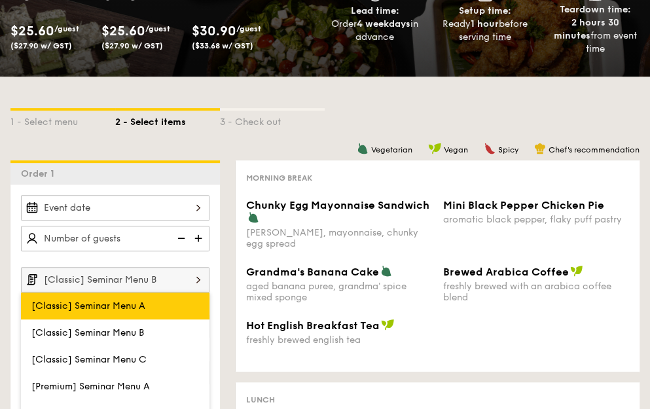
click at [150, 312] on label "[Classic] Seminar Menu A" at bounding box center [115, 306] width 189 height 27
click at [0, 0] on input "[Classic] Seminar Menu A" at bounding box center [0, 0] width 0 height 0
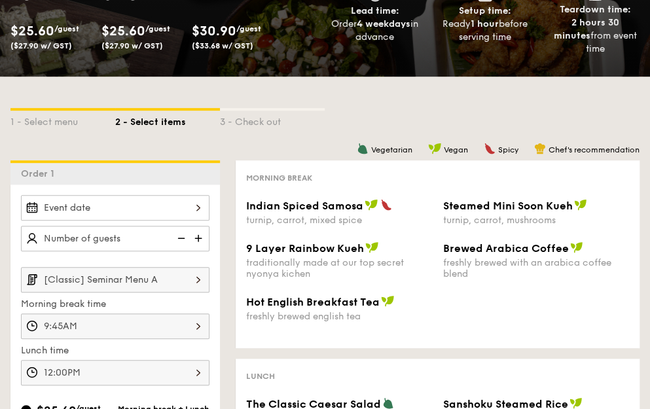
click at [157, 278] on input "[Classic] Seminar Menu A" at bounding box center [115, 280] width 189 height 26
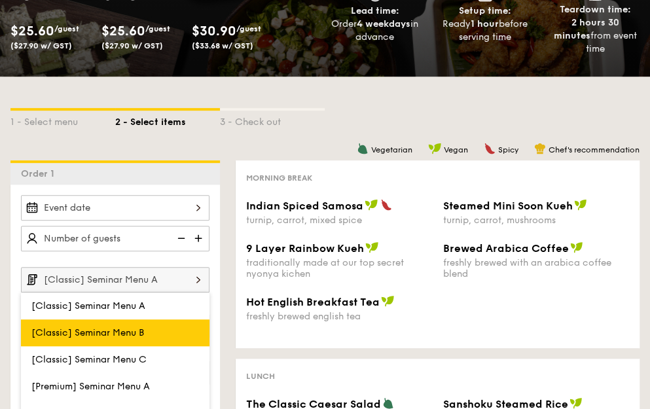
click at [150, 327] on label "[Classic] Seminar Menu B" at bounding box center [115, 333] width 189 height 27
click at [0, 0] on input "[Classic] Seminar Menu B" at bounding box center [0, 0] width 0 height 0
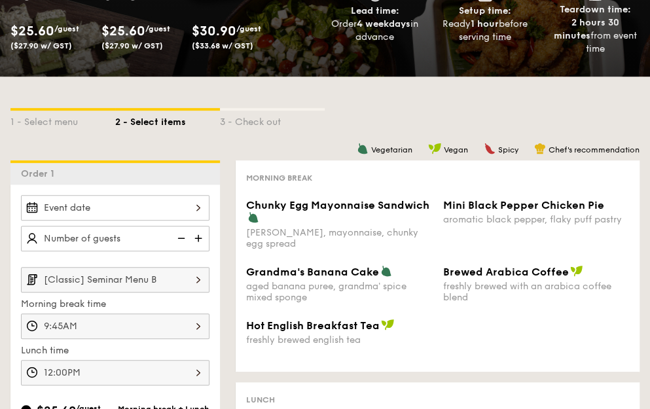
click at [153, 275] on input "[Classic] Seminar Menu B" at bounding box center [115, 280] width 189 height 26
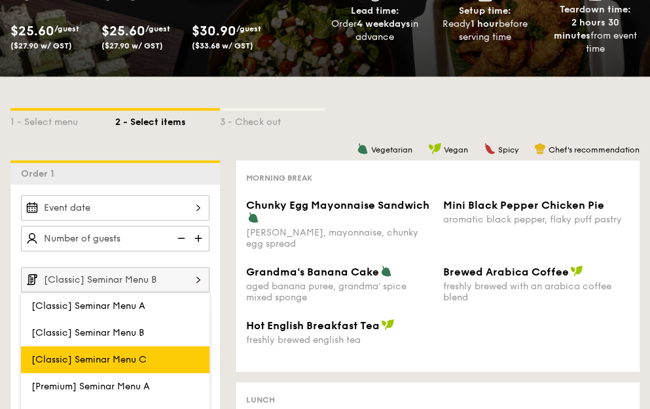
click at [153, 351] on label "[Classic] Seminar Menu C" at bounding box center [115, 360] width 189 height 27
click at [0, 0] on input "[Classic] Seminar Menu C" at bounding box center [0, 0] width 0 height 0
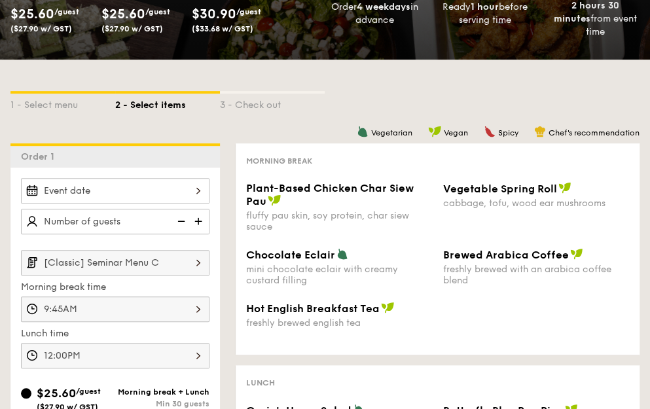
scroll to position [262, 0]
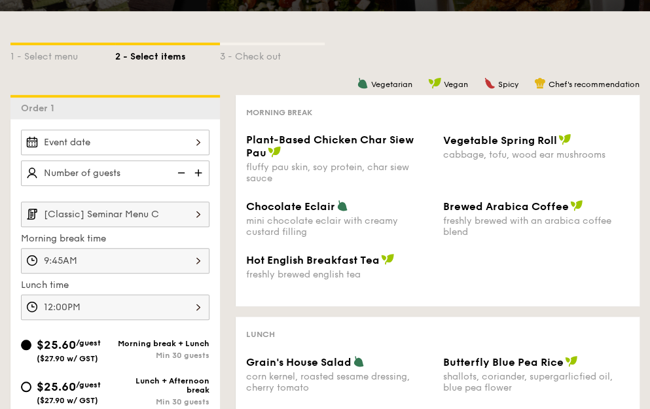
click at [134, 214] on input "[Classic] Seminar Menu C" at bounding box center [115, 215] width 189 height 26
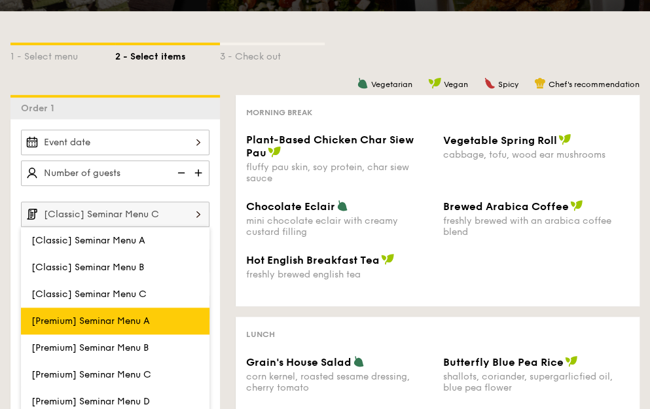
click at [147, 328] on label "[Premium] Seminar Menu A" at bounding box center [115, 321] width 189 height 27
click at [0, 0] on input "[Premium] Seminar Menu A" at bounding box center [0, 0] width 0 height 0
type input "[Premium] Seminar Menu A"
type input "12:00PM"
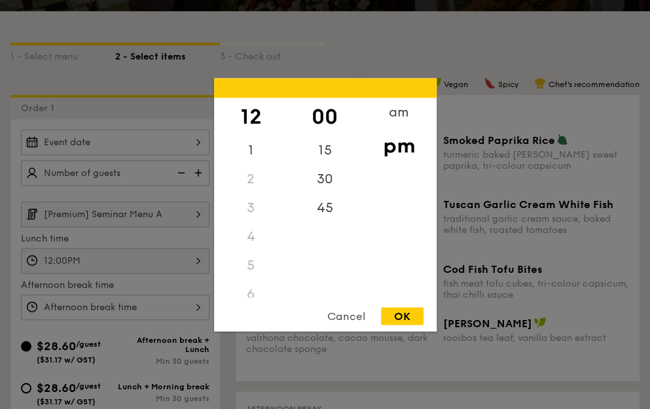
click at [66, 260] on div "12:00PM 12 1 2 3 4 5 6 7 8 9 10 11 00 15 30 45 am pm Cancel OK" at bounding box center [115, 261] width 189 height 26
drag, startPoint x: 88, startPoint y: 256, endPoint x: 202, endPoint y: 281, distance: 116.0
click at [88, 256] on div at bounding box center [325, 204] width 650 height 409
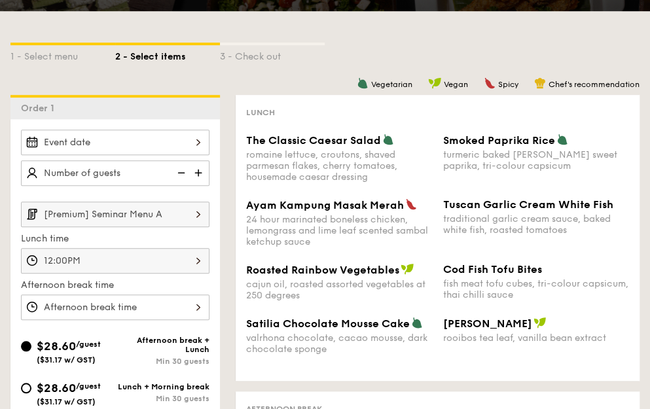
click at [122, 215] on input "[Premium] Seminar Menu A" at bounding box center [115, 215] width 189 height 26
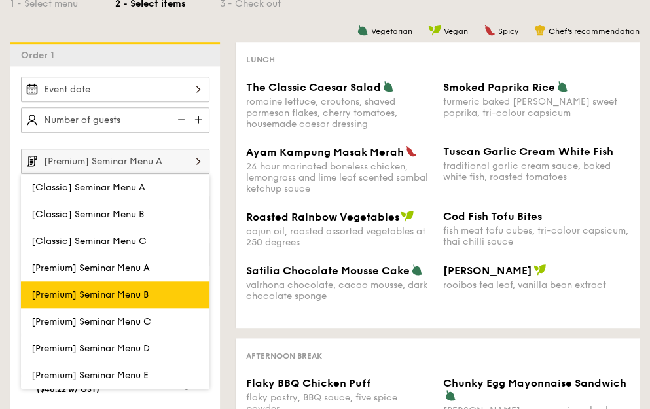
scroll to position [393, 0]
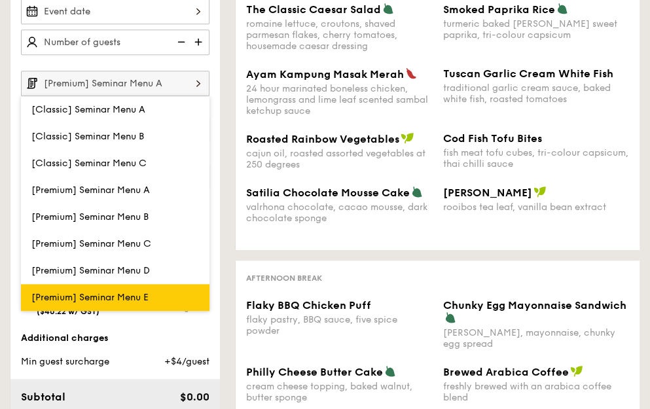
click at [155, 293] on label "[Premium] Seminar Menu E" at bounding box center [115, 297] width 189 height 27
click at [0, 0] on input "[Premium] Seminar Menu E" at bounding box center [0, 0] width 0 height 0
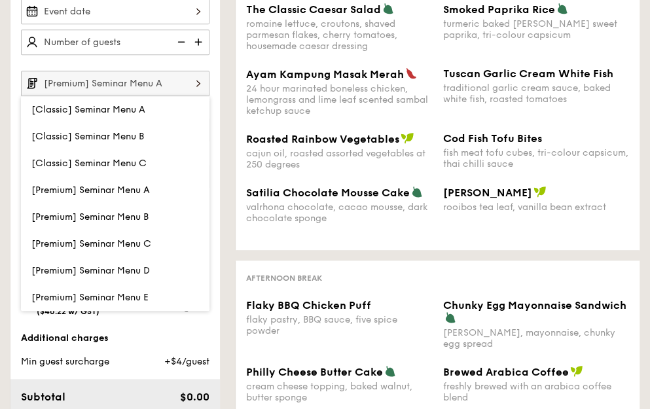
type input "[Premium] Seminar Menu E"
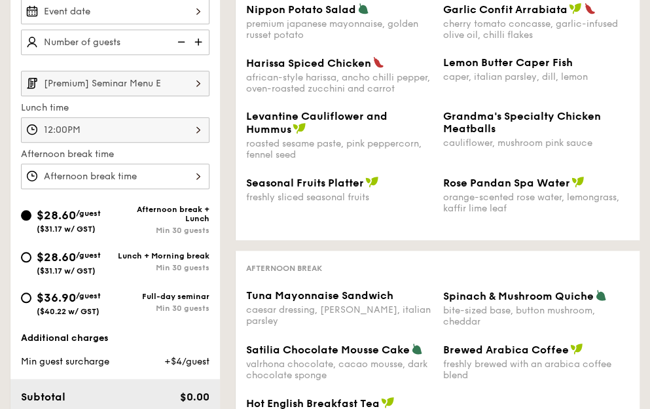
scroll to position [131, 0]
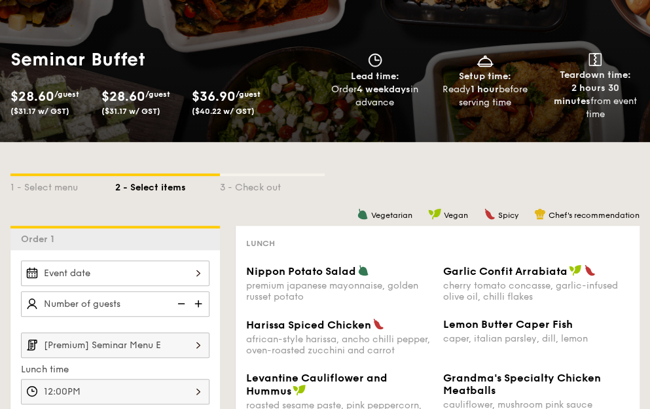
select select
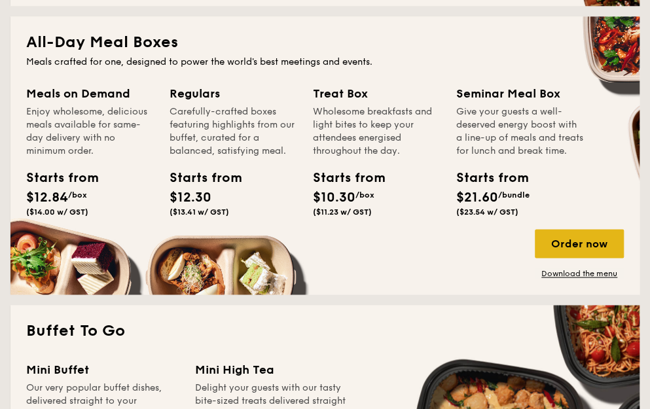
scroll to position [587, 0]
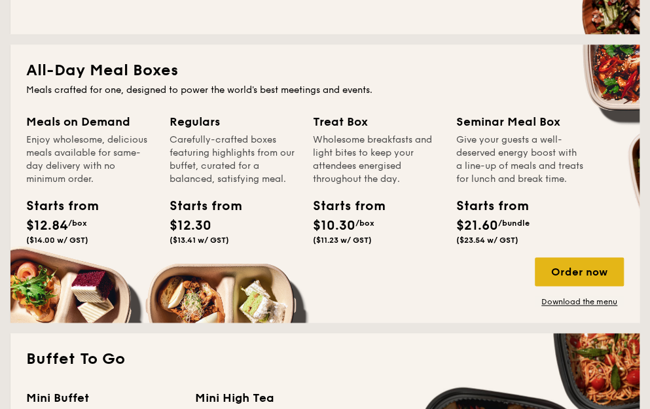
click at [589, 277] on div "Order now" at bounding box center [579, 271] width 89 height 29
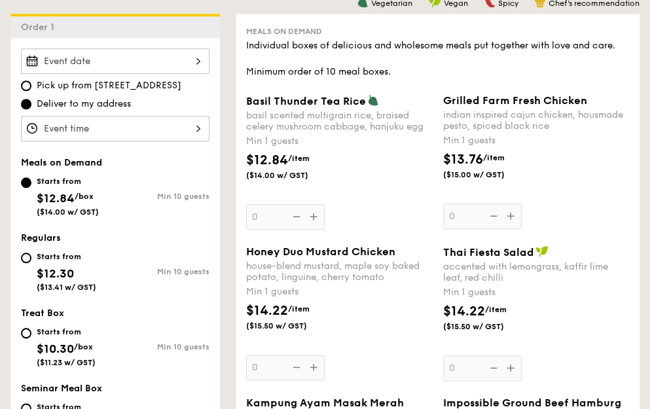
scroll to position [459, 0]
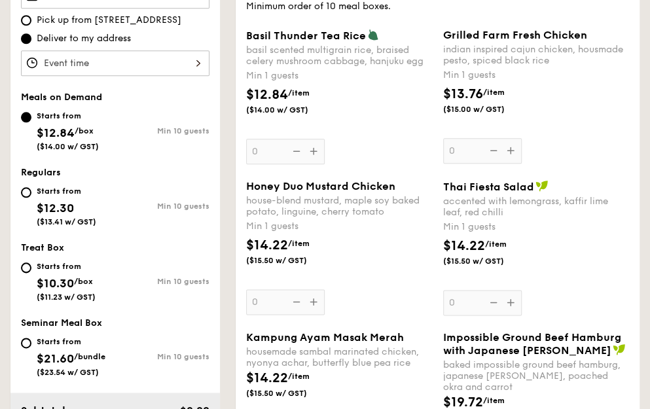
click at [312, 299] on div "Honey Duo Mustard Chicken house-blend mustard, maple soy baked potato, linguine…" at bounding box center [339, 247] width 187 height 135
click at [312, 299] on input "0" at bounding box center [285, 303] width 79 height 26
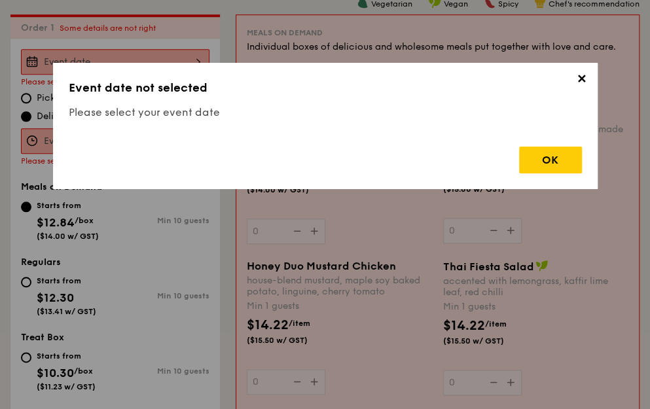
scroll to position [386, 0]
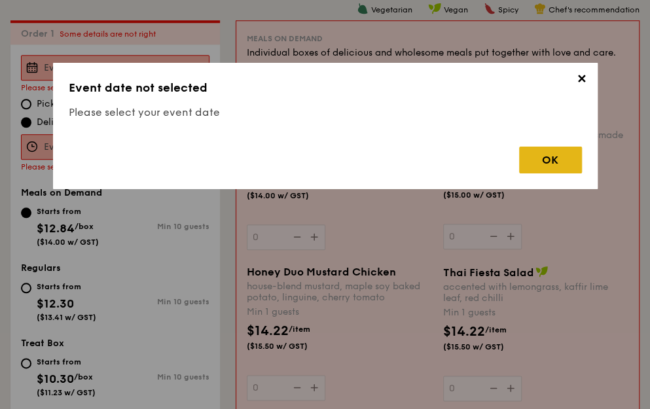
click at [562, 167] on div "OK" at bounding box center [550, 160] width 63 height 27
